Goal: Browse casually: Explore the website without a specific task or goal

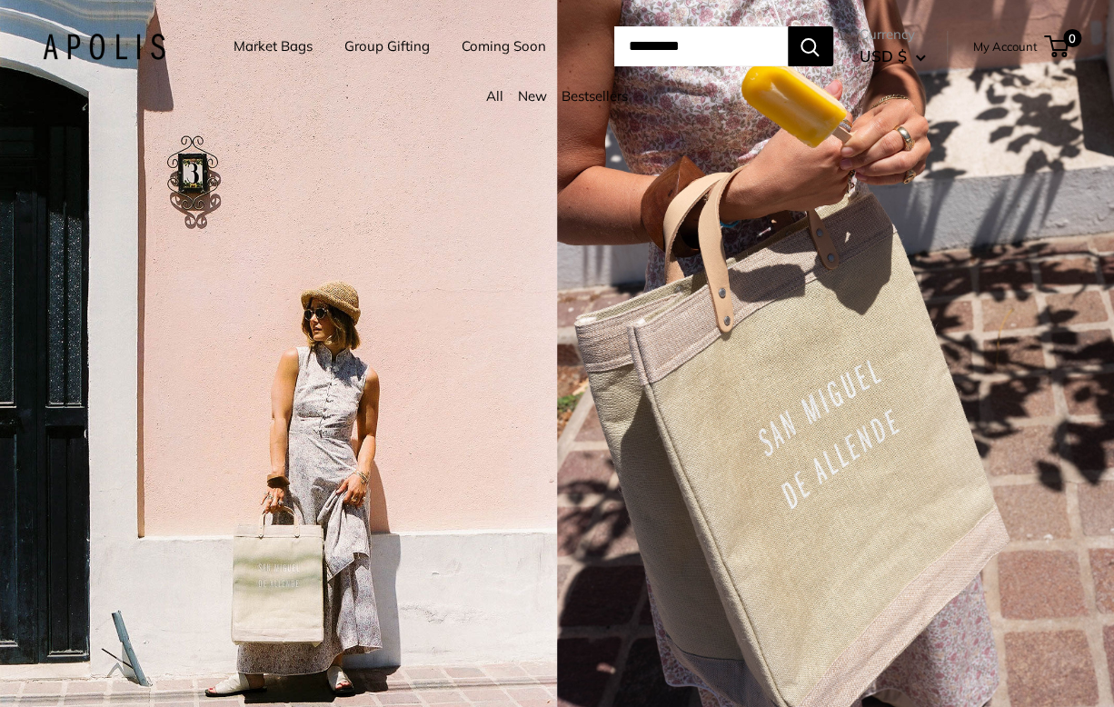
click at [586, 105] on link "Bestsellers" at bounding box center [595, 95] width 66 height 17
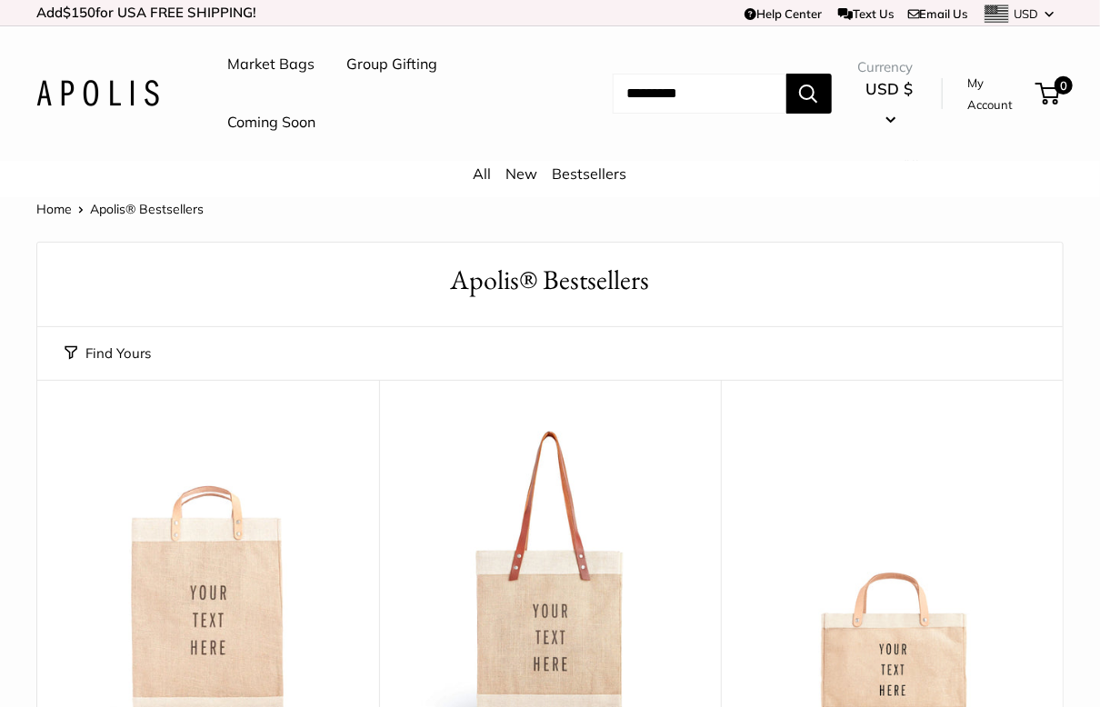
click at [581, 177] on link "Bestsellers" at bounding box center [590, 174] width 75 height 18
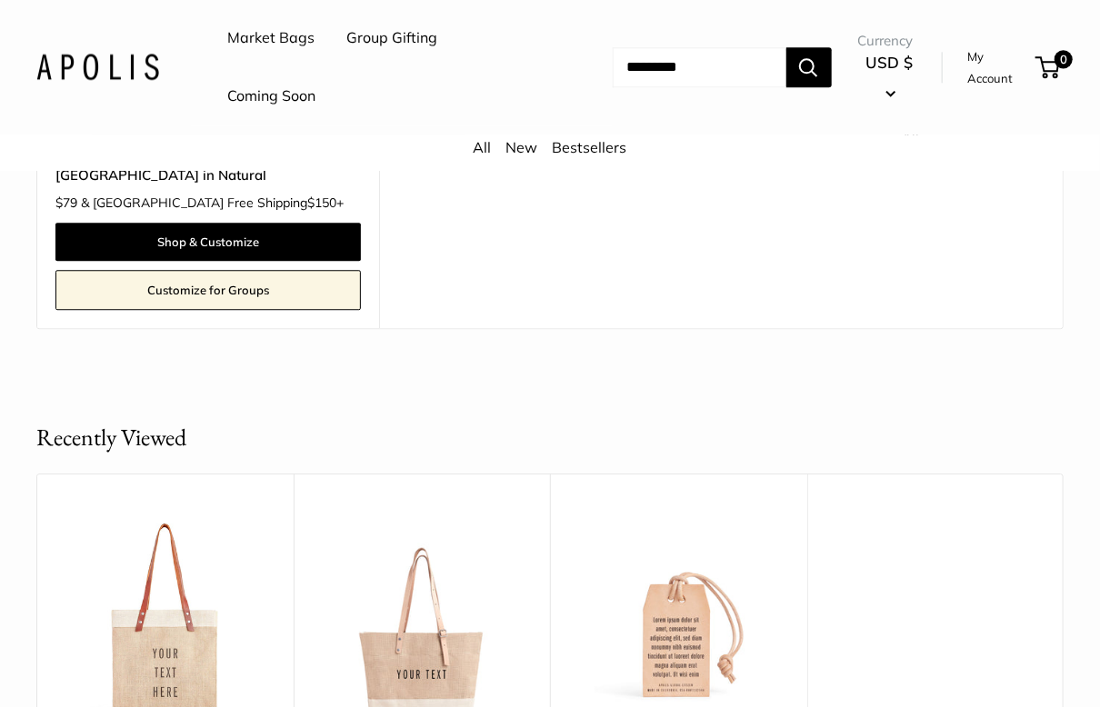
scroll to position [1335, 0]
